Goal: Information Seeking & Learning: Find contact information

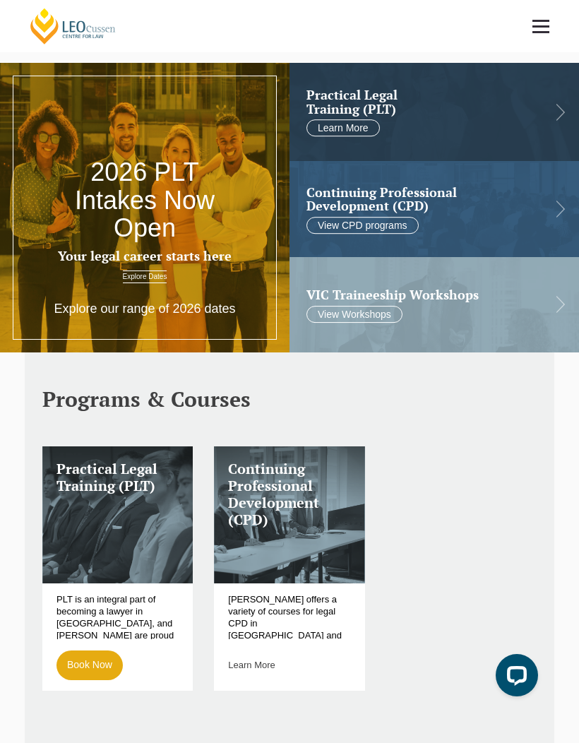
click at [78, 25] on link "[PERSON_NAME] Centre for Law" at bounding box center [73, 26] width 90 height 38
click at [544, 26] on span at bounding box center [541, 26] width 17 height 2
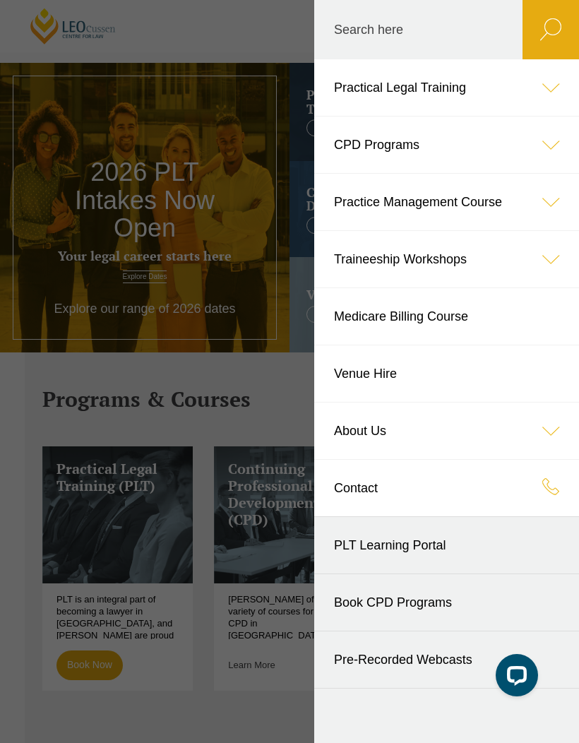
click at [562, 83] on icon at bounding box center [551, 87] width 57 height 57
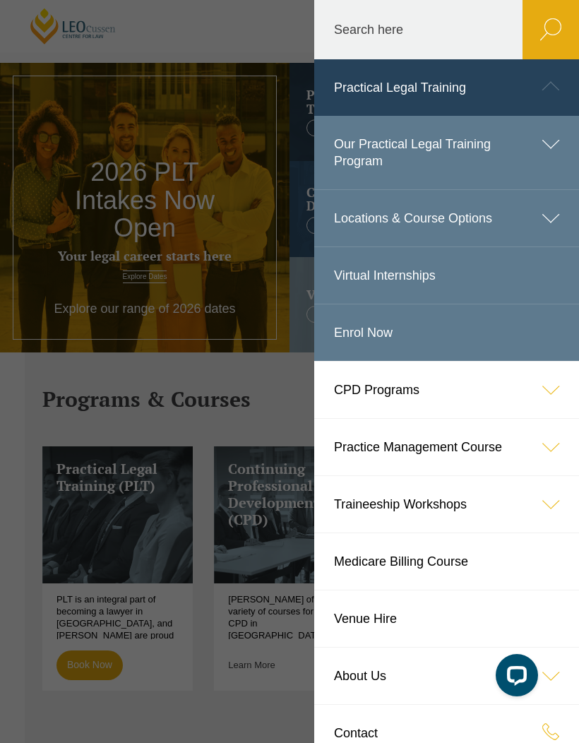
click at [559, 83] on icon at bounding box center [551, 86] width 57 height 57
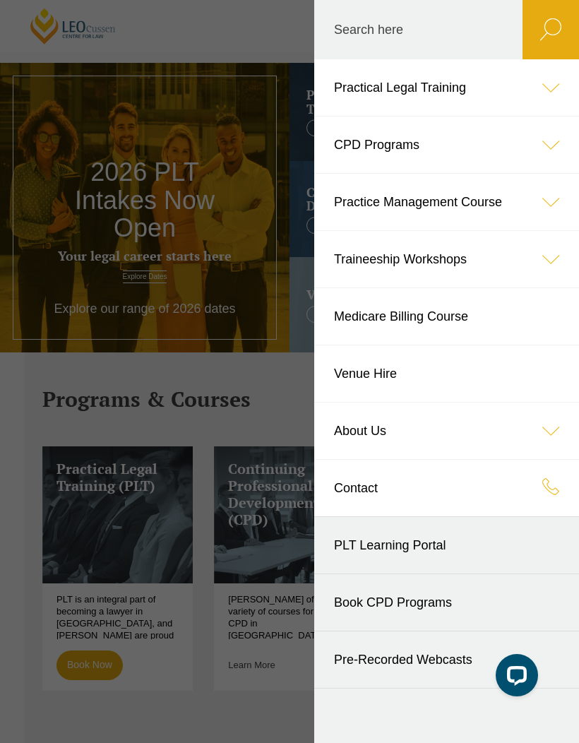
click at [547, 421] on icon at bounding box center [551, 431] width 57 height 57
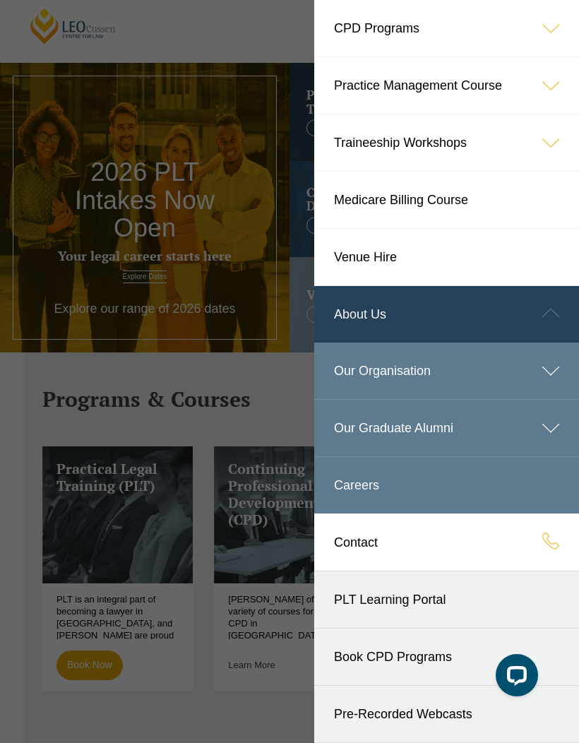
scroll to position [117, 0]
click at [366, 541] on link "Contact" at bounding box center [446, 542] width 265 height 57
